Goal: Navigation & Orientation: Find specific page/section

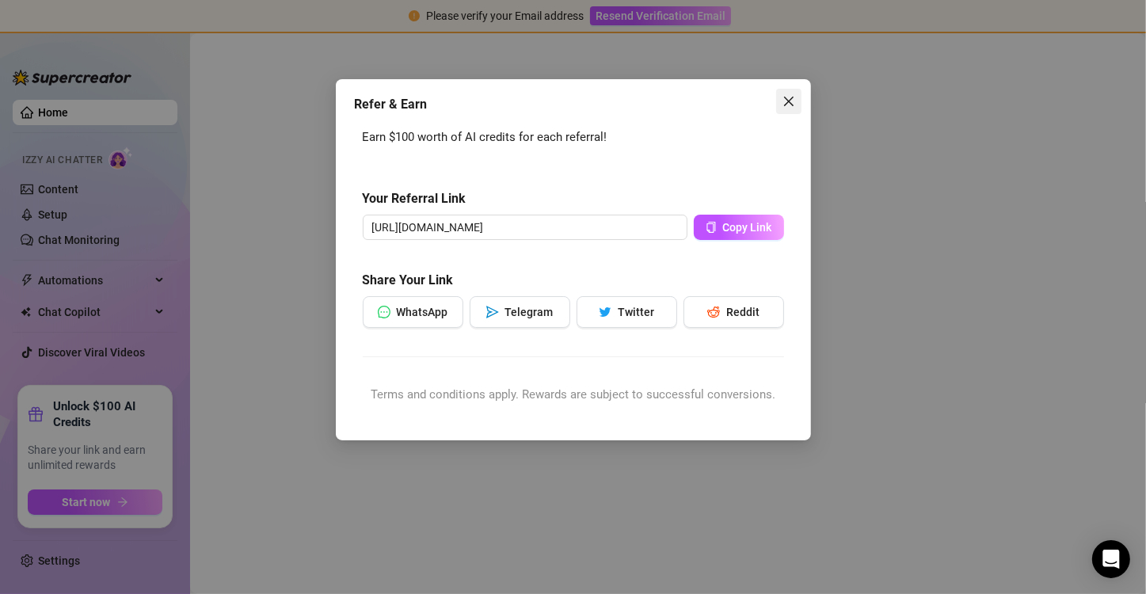
click at [782, 101] on icon "close" at bounding box center [788, 101] width 13 height 13
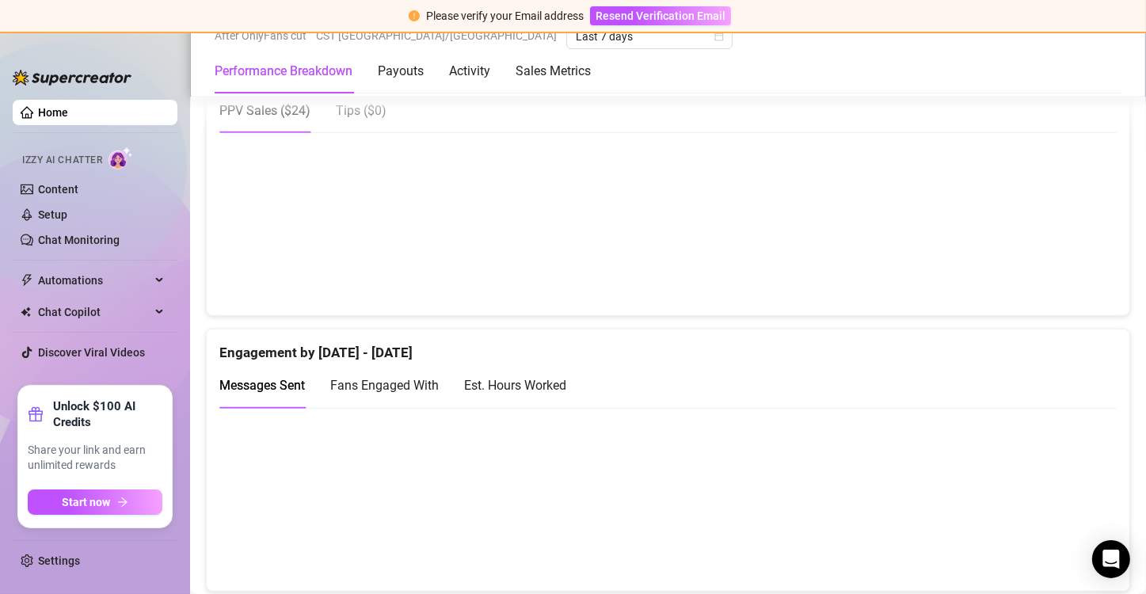
scroll to position [917, 0]
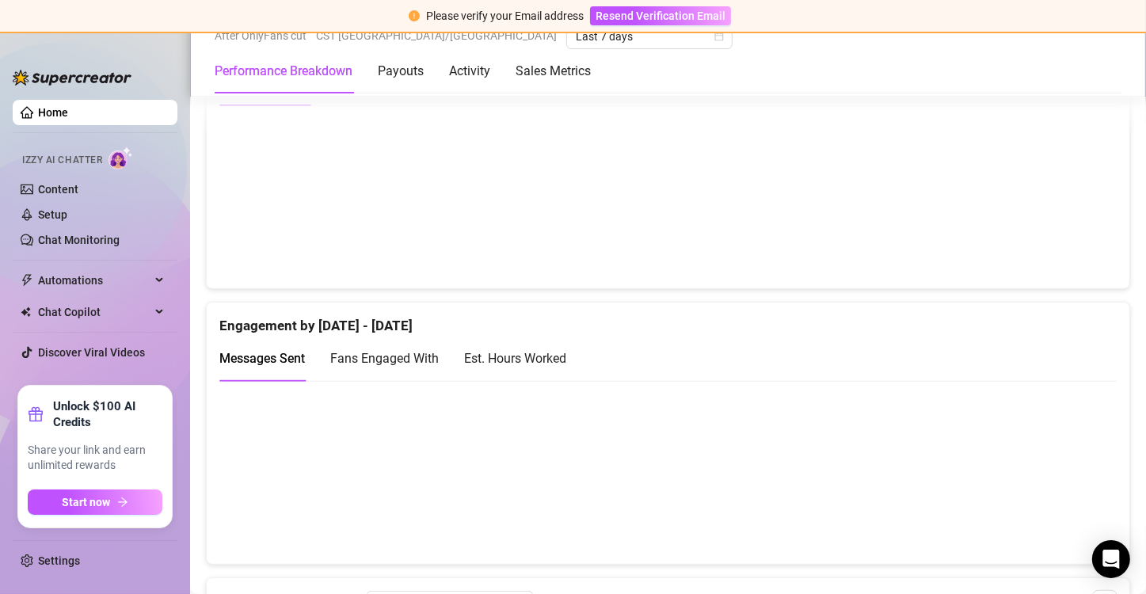
click at [506, 348] on div "Est. Hours Worked" at bounding box center [515, 358] width 102 height 20
